Goal: Navigation & Orientation: Go to known website

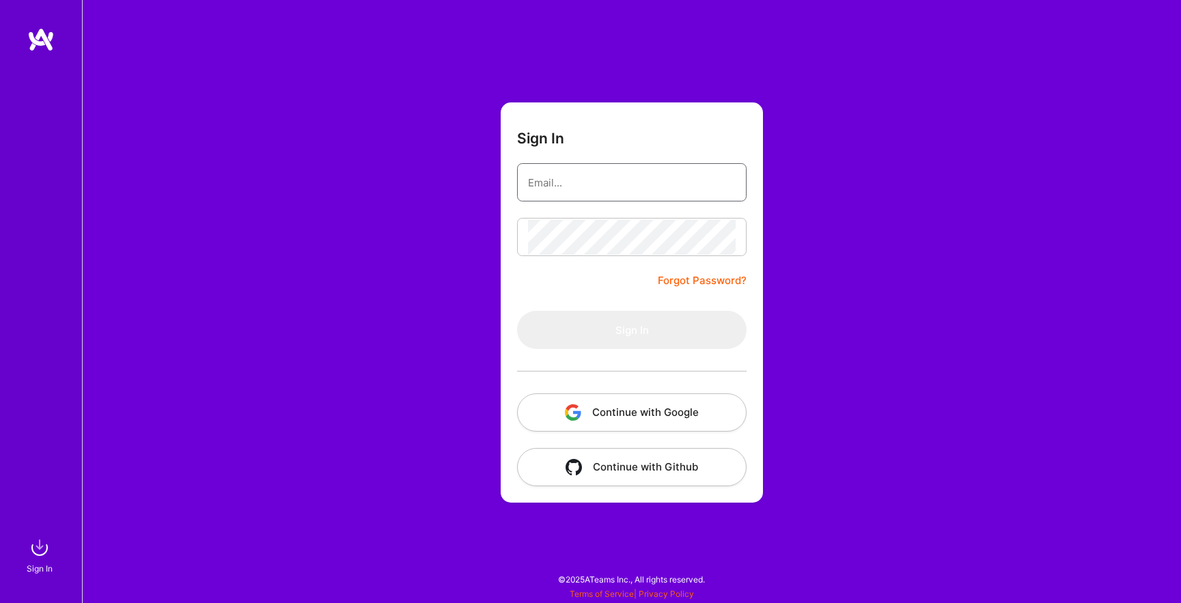
click at [600, 182] on input "email" at bounding box center [632, 182] width 208 height 35
type input "[EMAIL_ADDRESS][DOMAIN_NAME]"
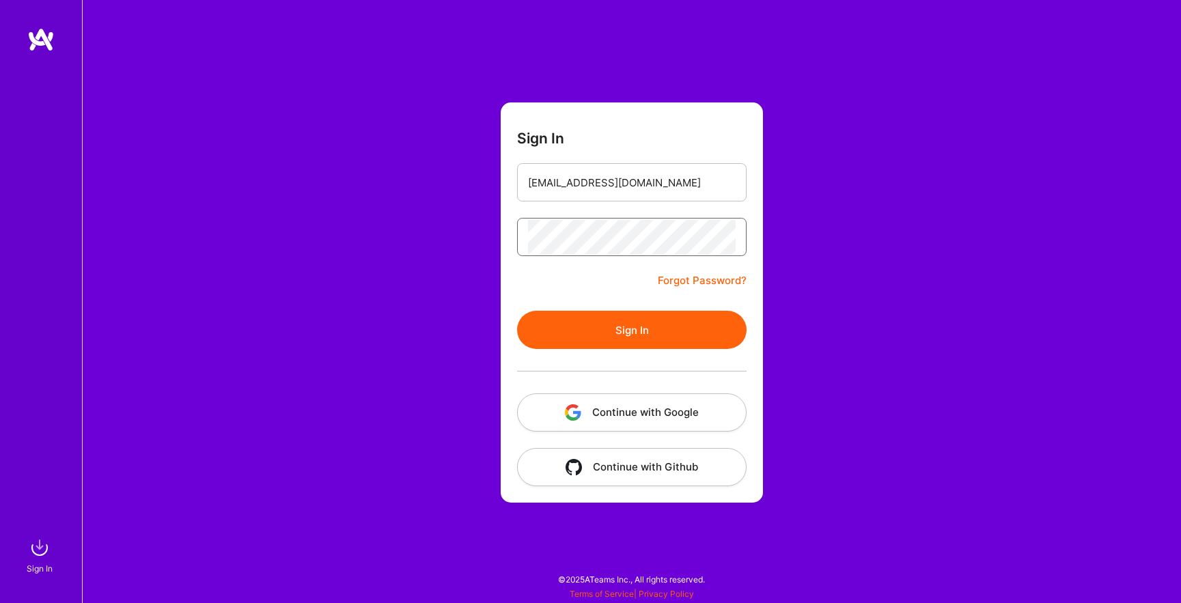
click at [517, 311] on button "Sign In" at bounding box center [632, 330] width 230 height 38
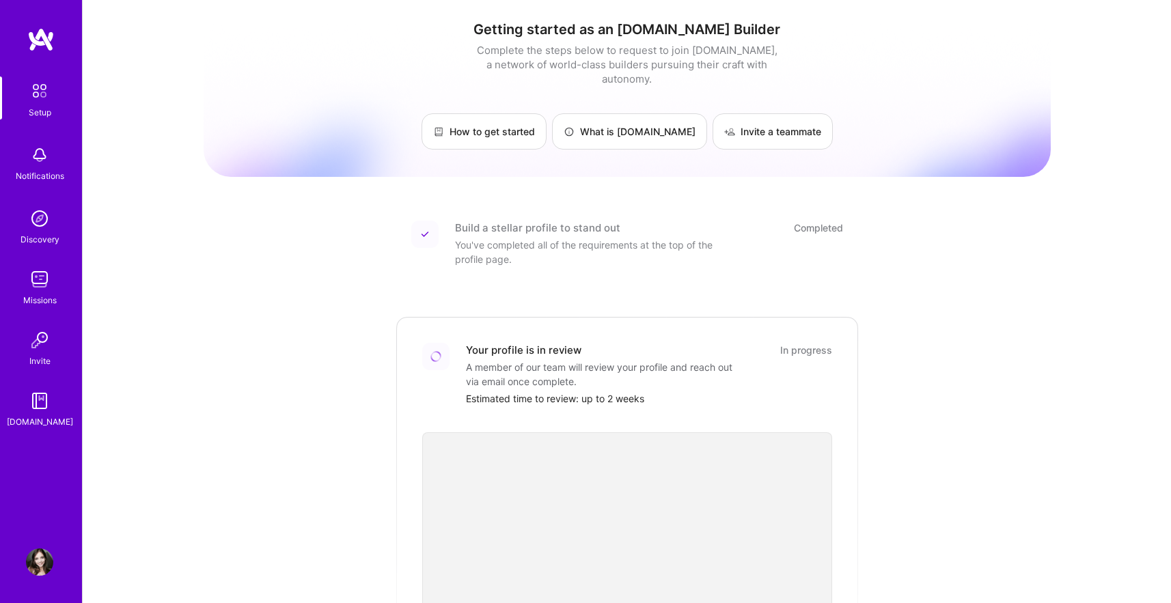
click at [39, 551] on img at bounding box center [39, 561] width 27 height 27
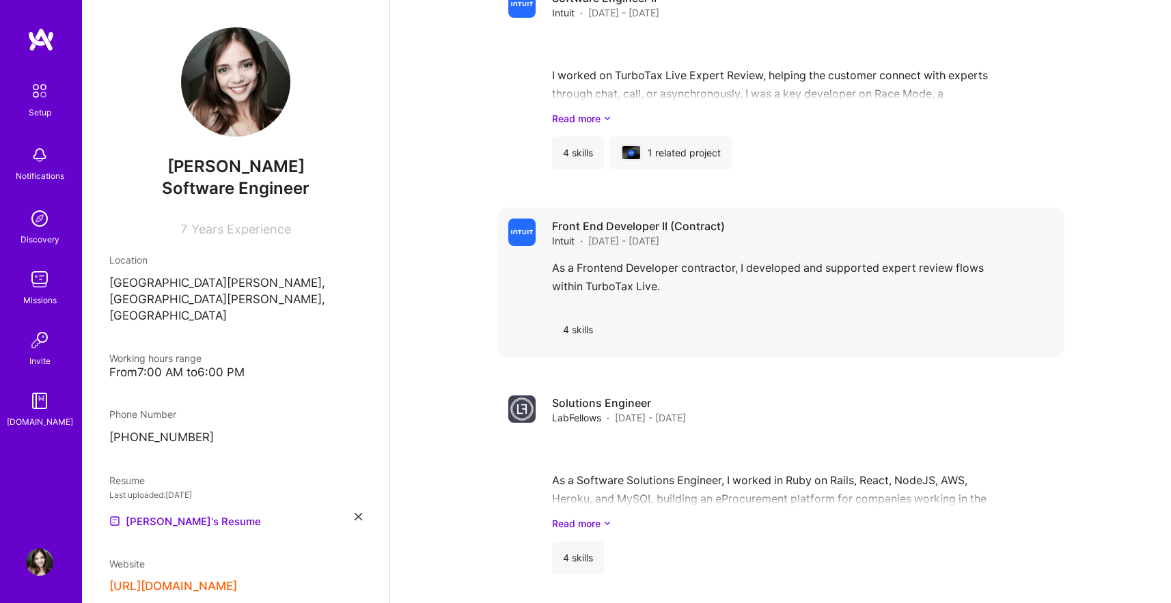
scroll to position [1546, 0]
